Goal: Check status: Check status

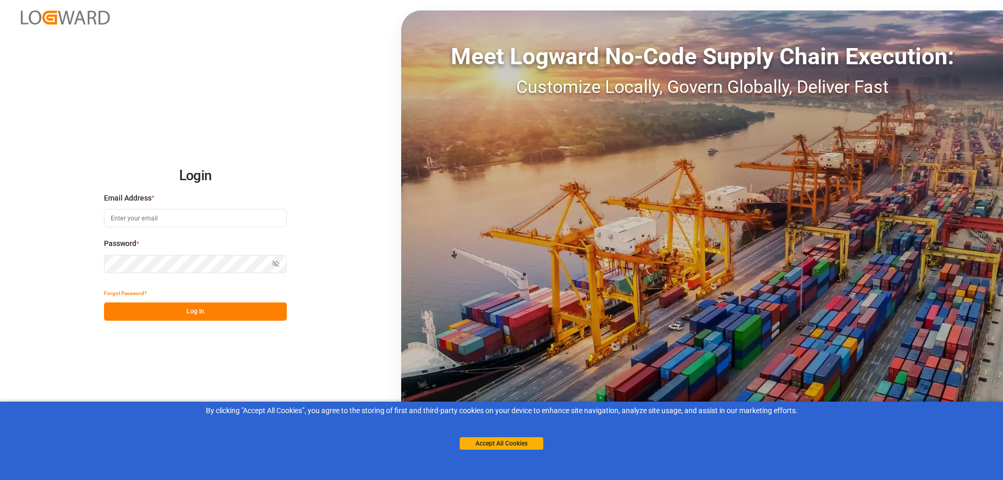
type input "[EMAIL_ADDRESS][PERSON_NAME][DOMAIN_NAME]"
click at [200, 314] on button "Log In" at bounding box center [195, 312] width 183 height 18
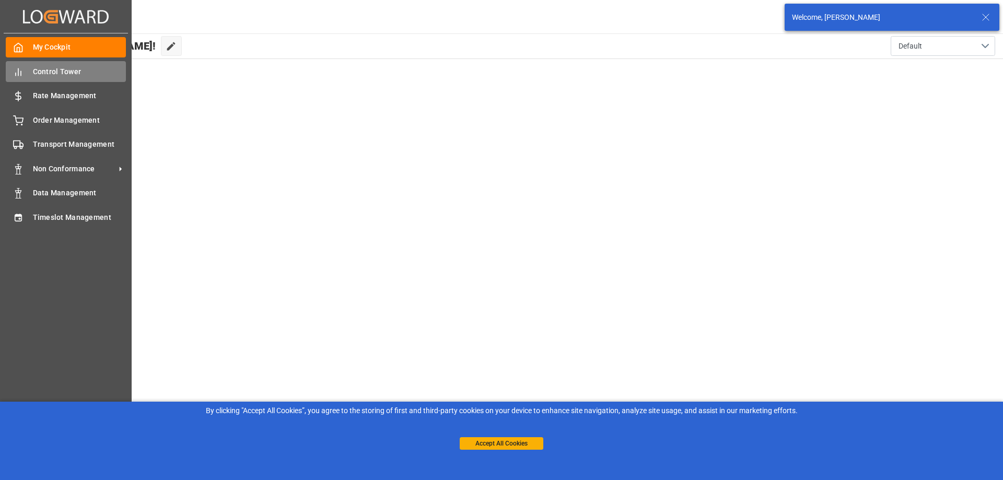
click at [19, 71] on icon at bounding box center [18, 72] width 10 height 10
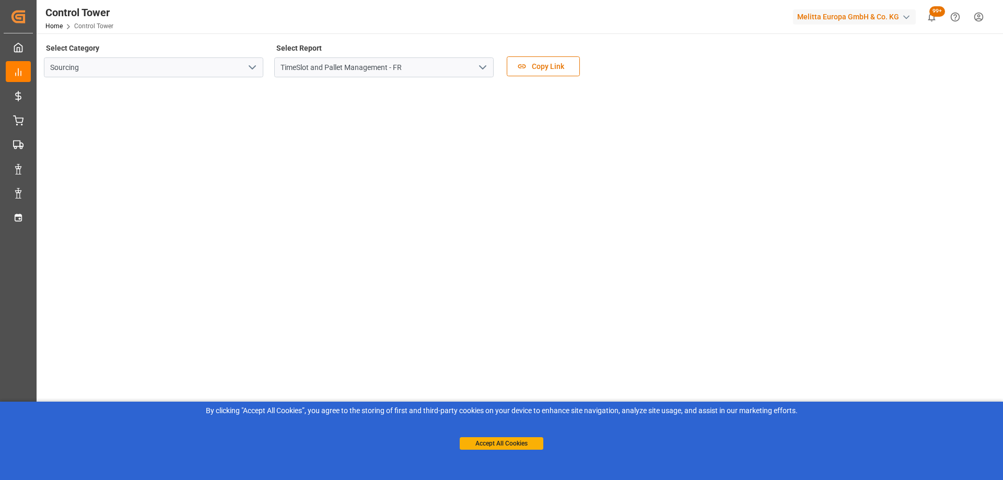
scroll to position [151, 0]
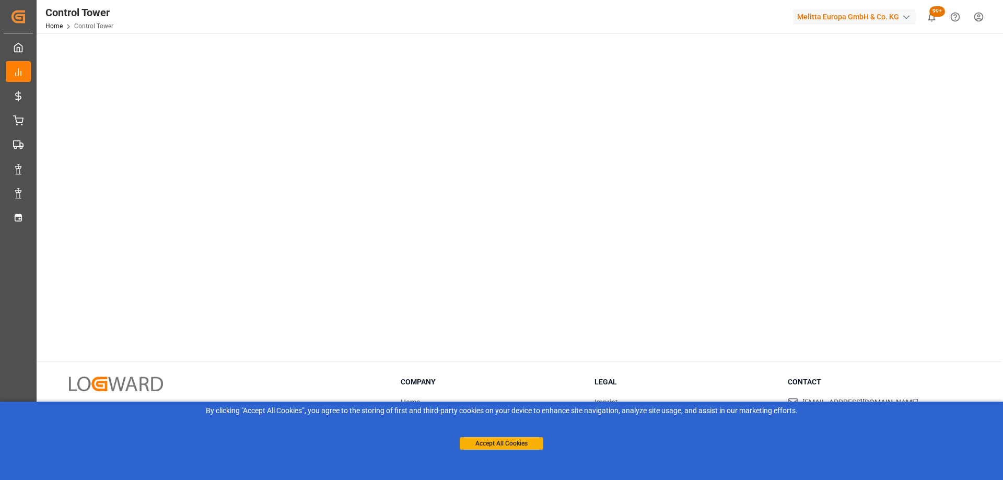
click at [881, 195] on tableau-viz at bounding box center [519, 144] width 948 height 419
